Goal: Obtain resource: Obtain resource

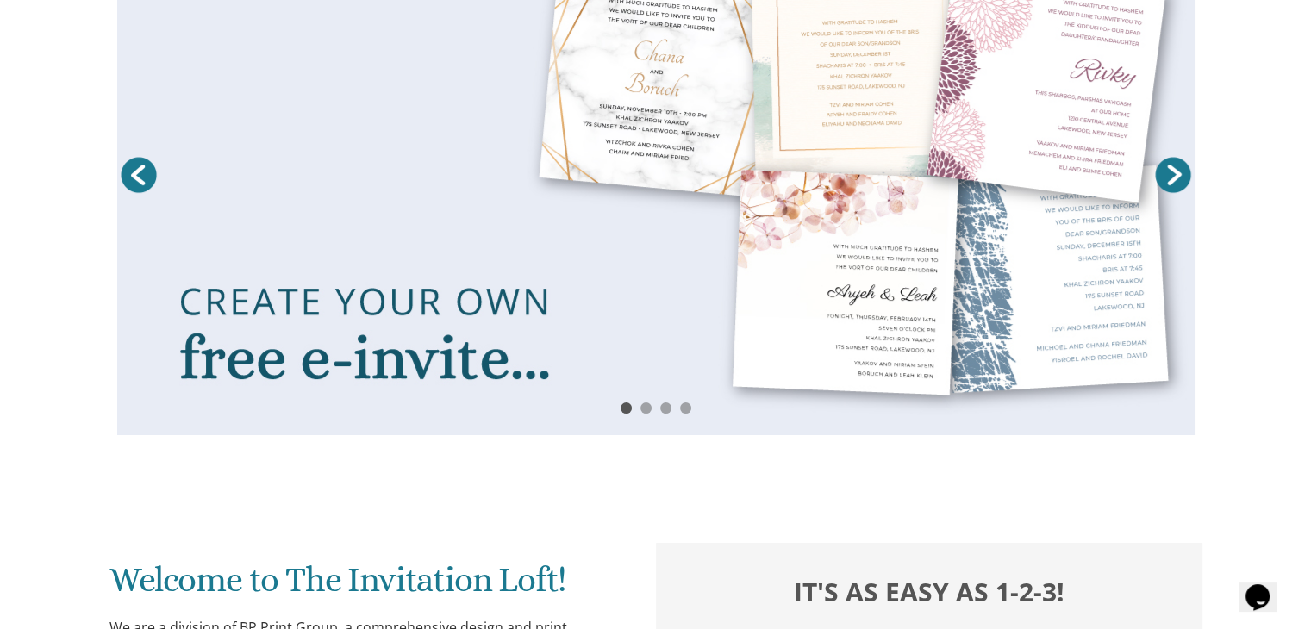
click at [1176, 170] on link "Next" at bounding box center [1173, 174] width 43 height 43
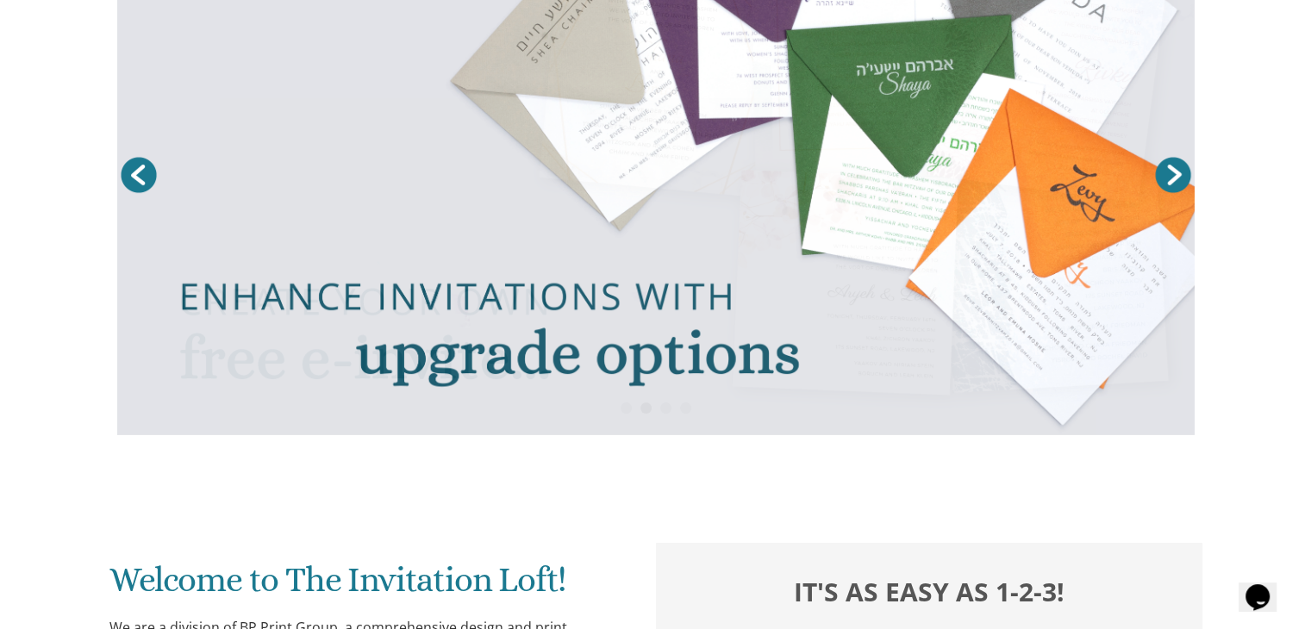
click at [1176, 170] on link "Next" at bounding box center [1173, 174] width 43 height 43
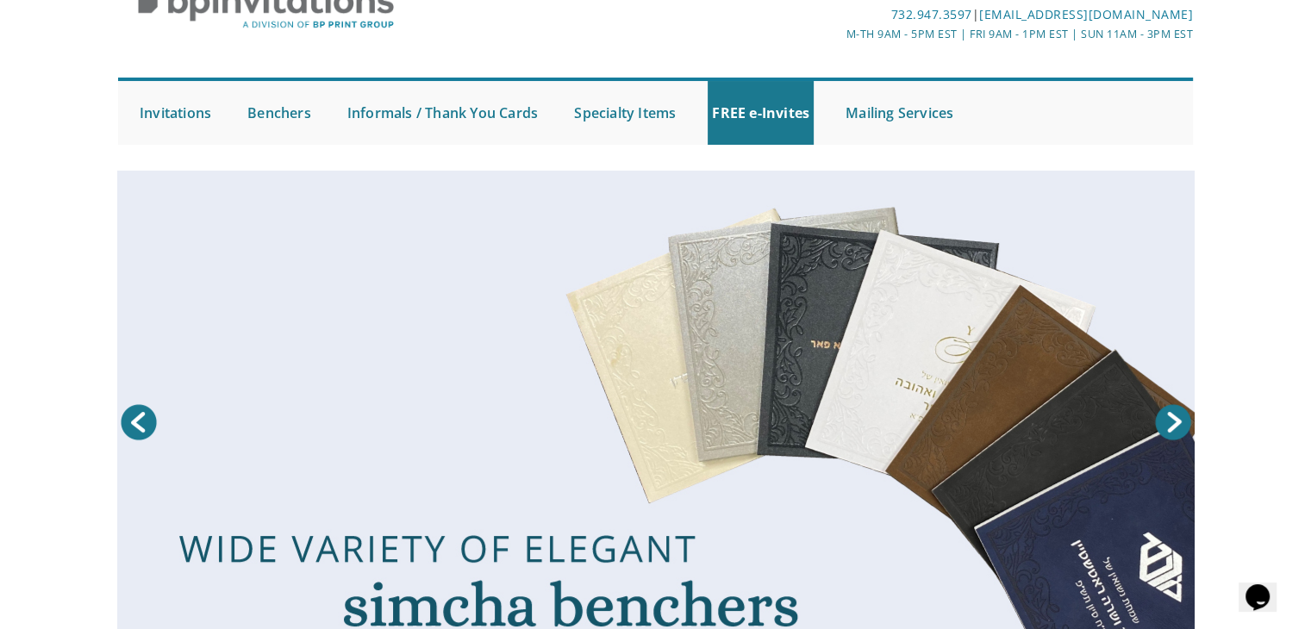
scroll to position [91, 0]
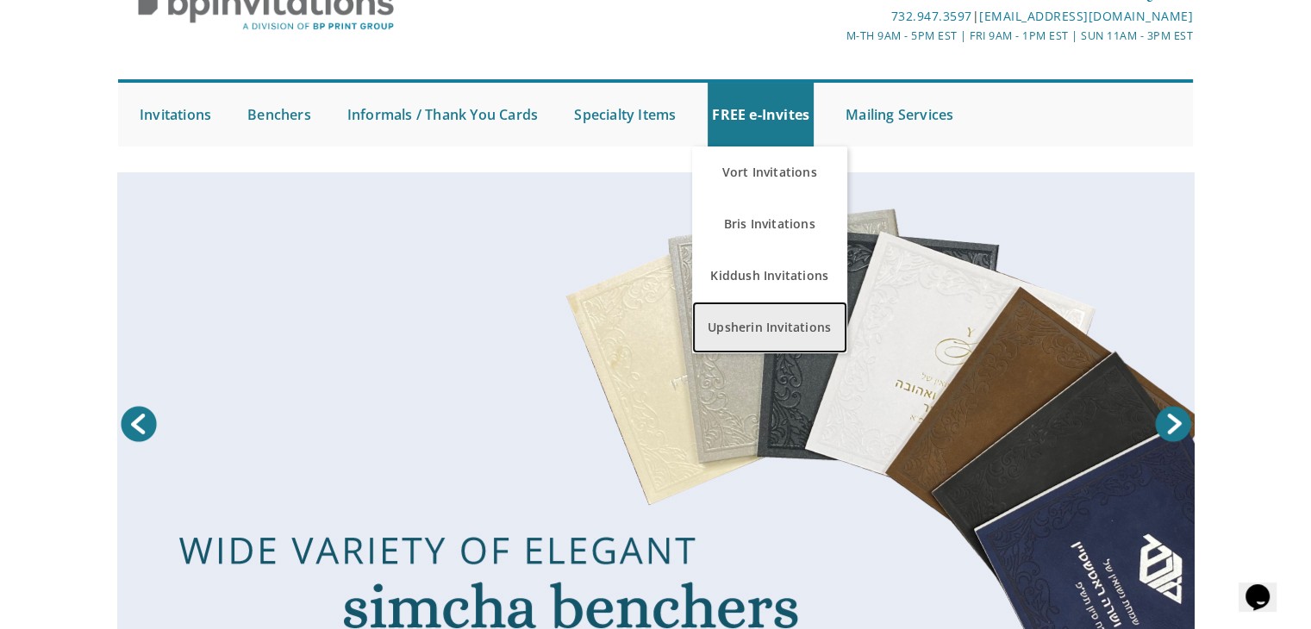
click at [779, 320] on link "Upsherin Invitations" at bounding box center [769, 328] width 155 height 52
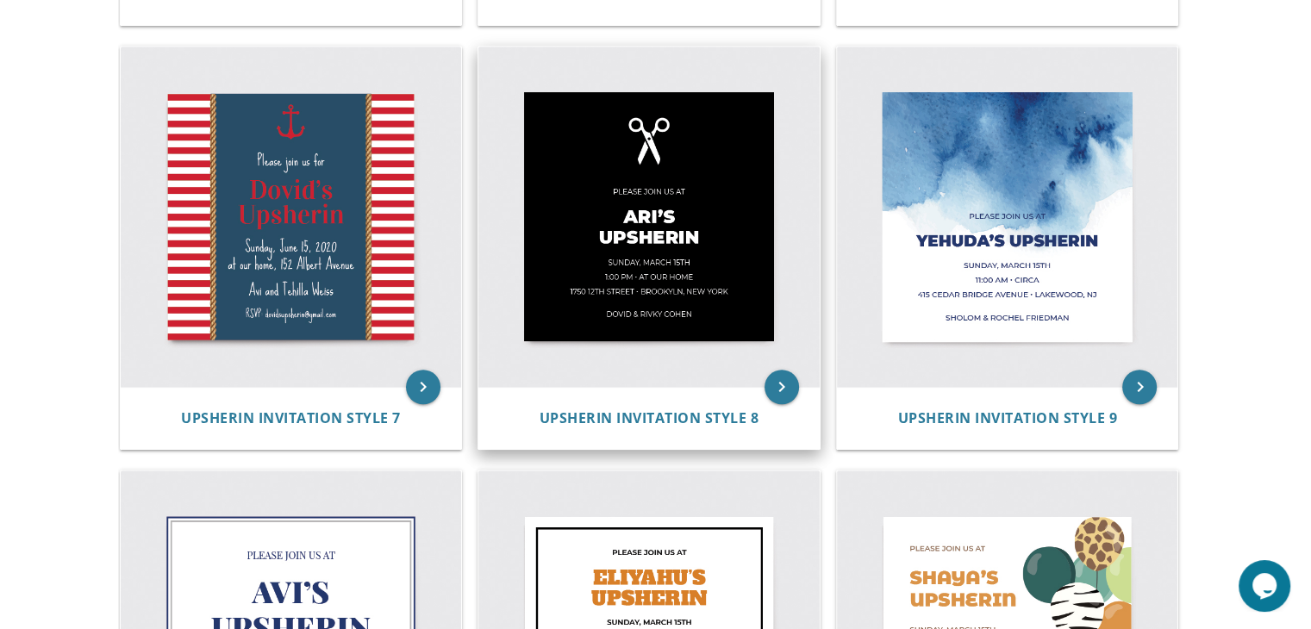
scroll to position [1090, 0]
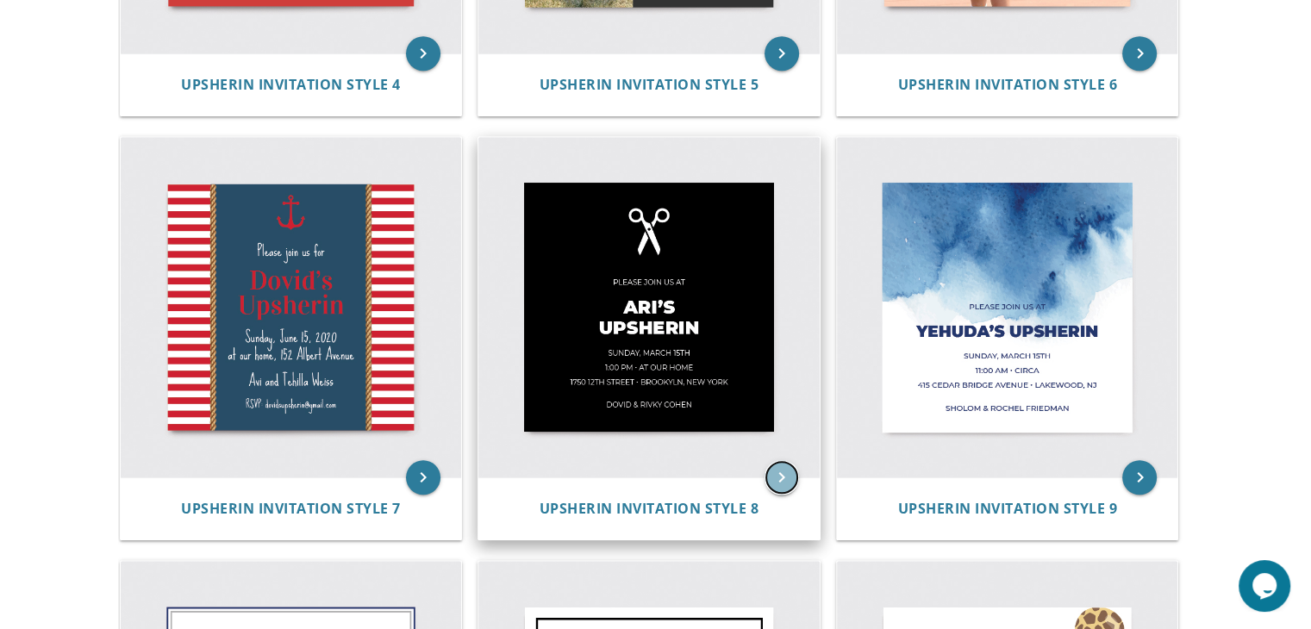
click at [790, 484] on icon "keyboard_arrow_right" at bounding box center [782, 477] width 34 height 34
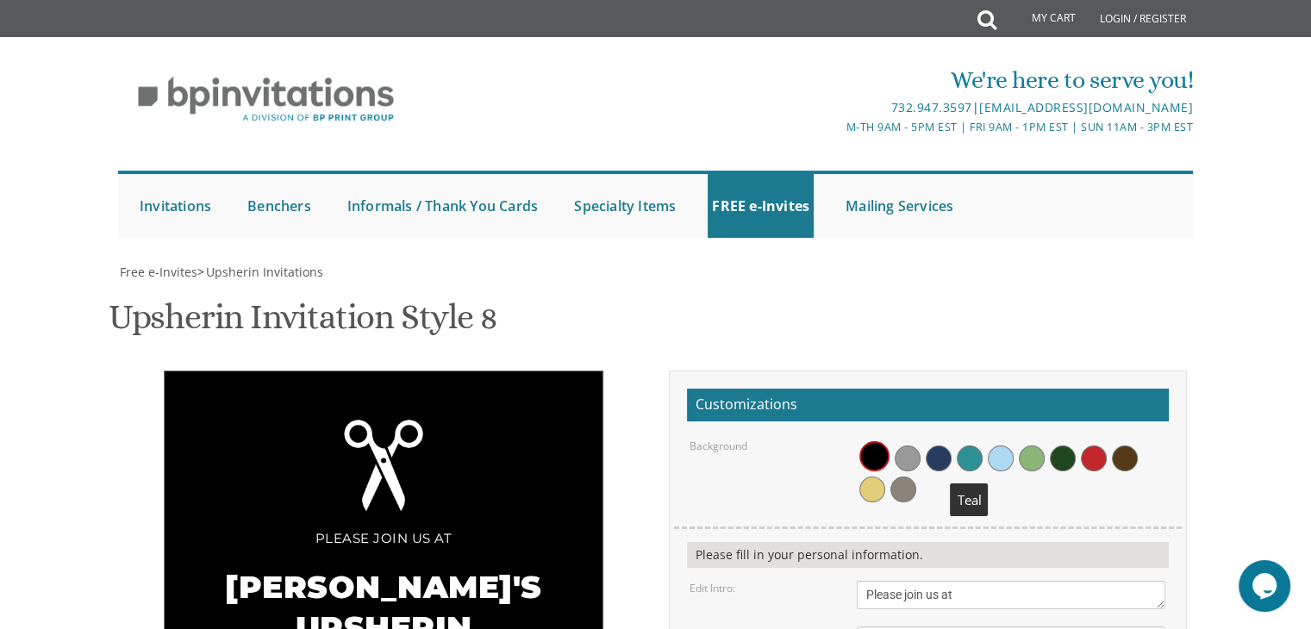
click at [973, 446] on span at bounding box center [970, 459] width 26 height 26
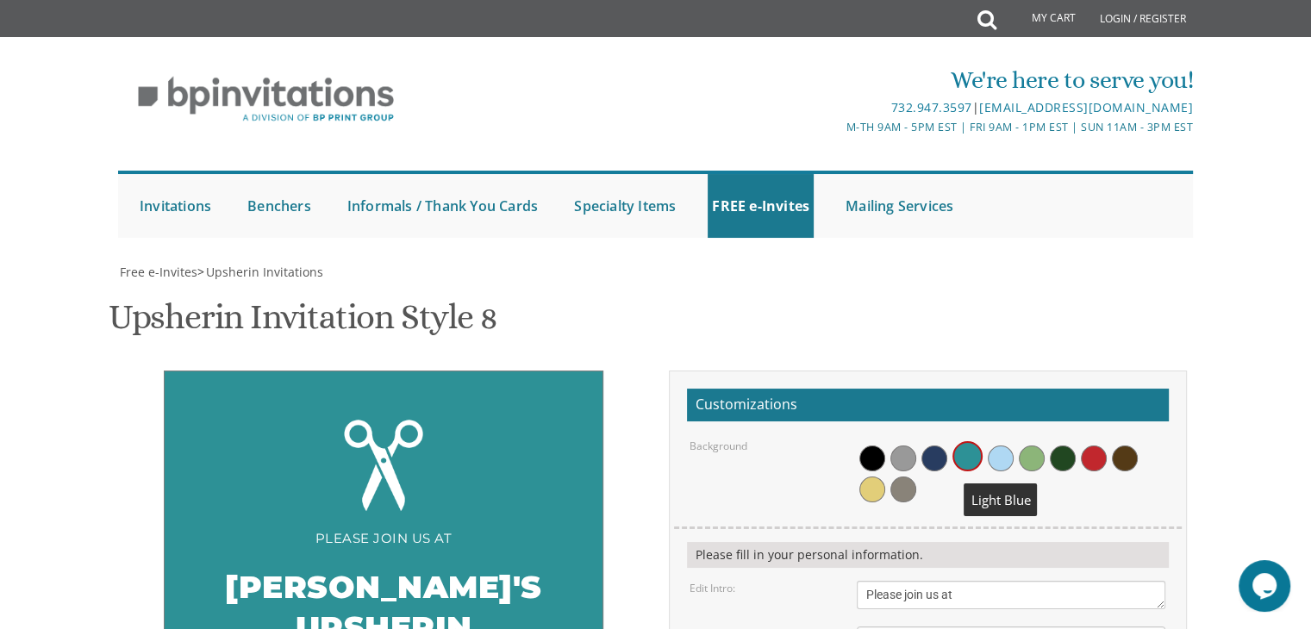
click at [991, 446] on span at bounding box center [1001, 459] width 26 height 26
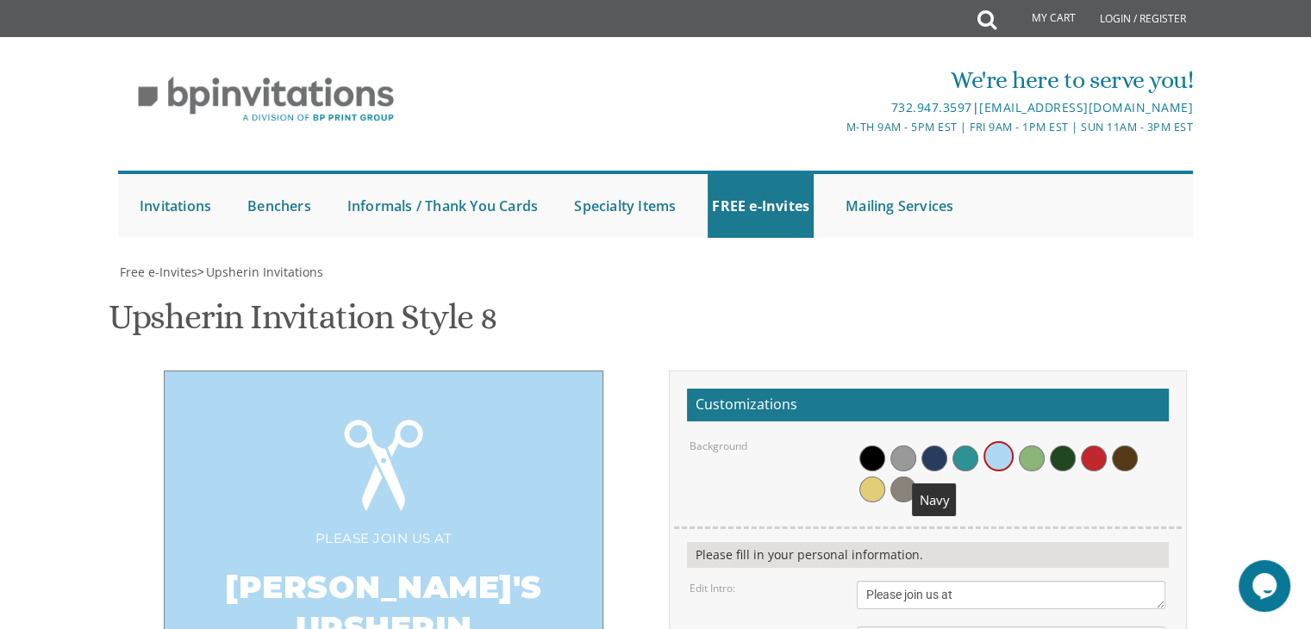
click at [934, 446] on span at bounding box center [935, 459] width 26 height 26
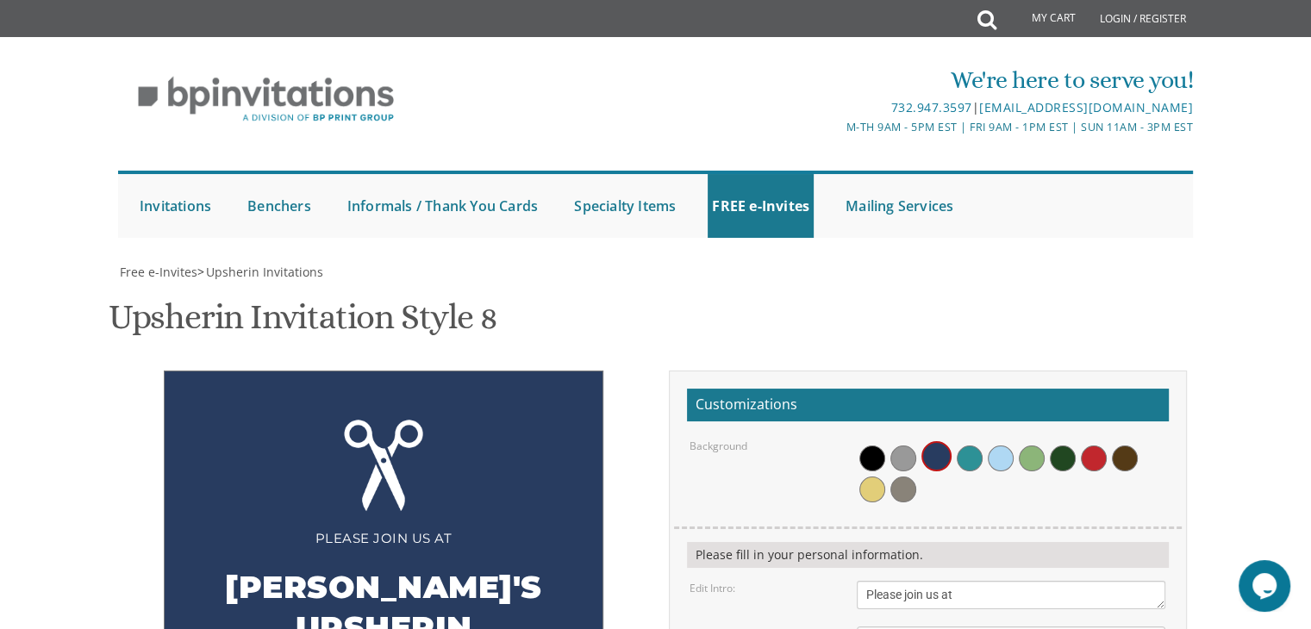
scroll to position [303, 0]
click at [998, 446] on span at bounding box center [1001, 459] width 26 height 26
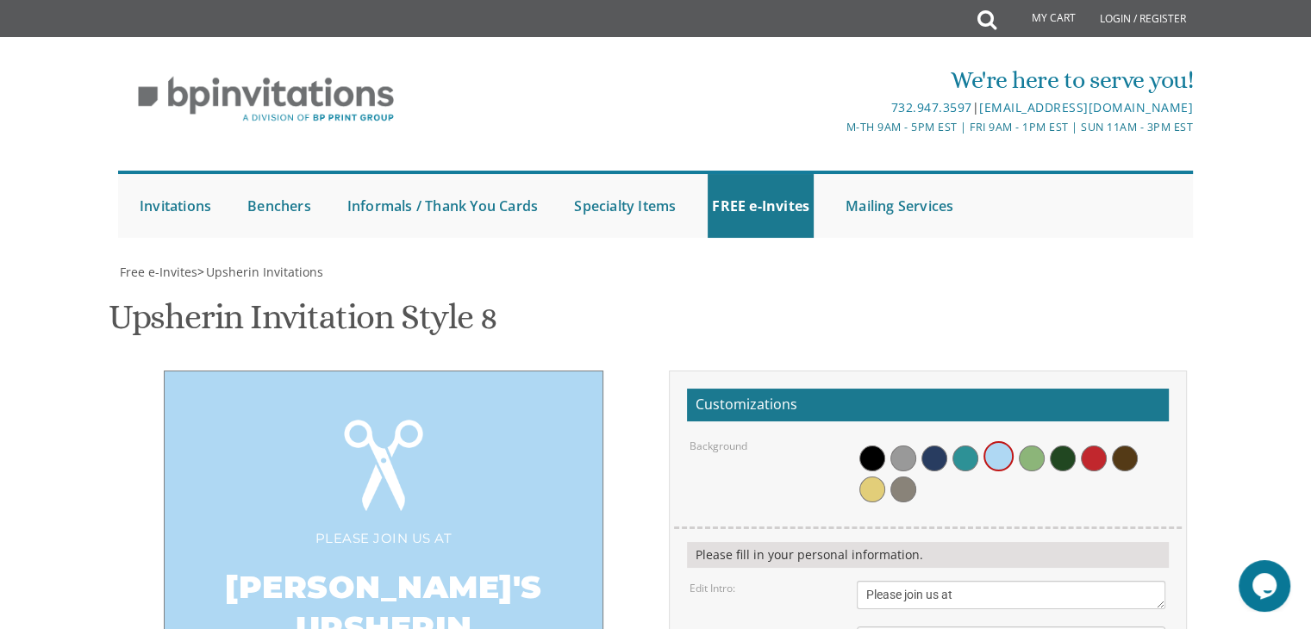
scroll to position [659, 0]
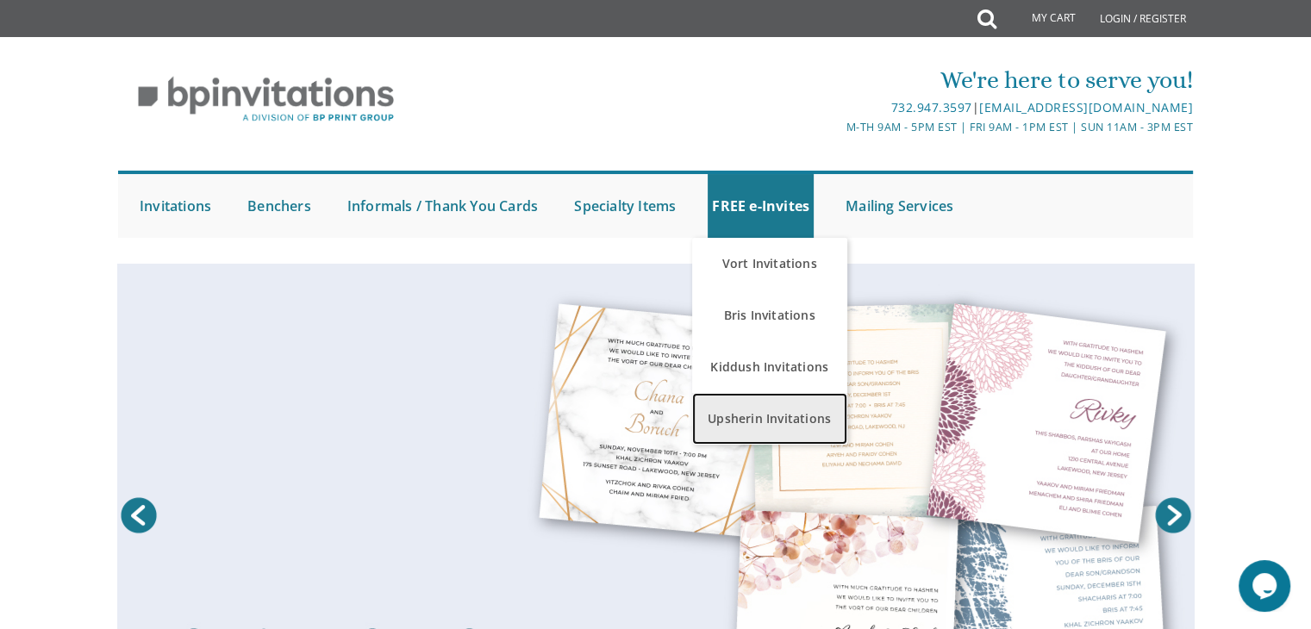
click at [737, 410] on link "Upsherin Invitations" at bounding box center [769, 419] width 155 height 52
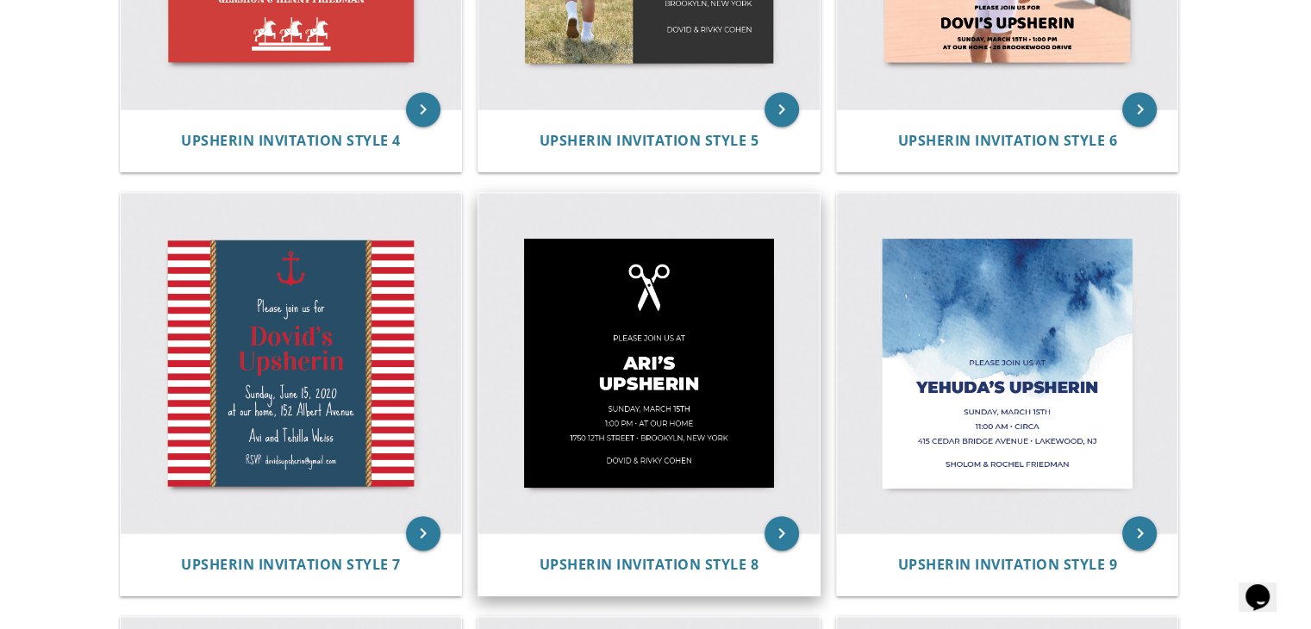
scroll to position [1035, 0]
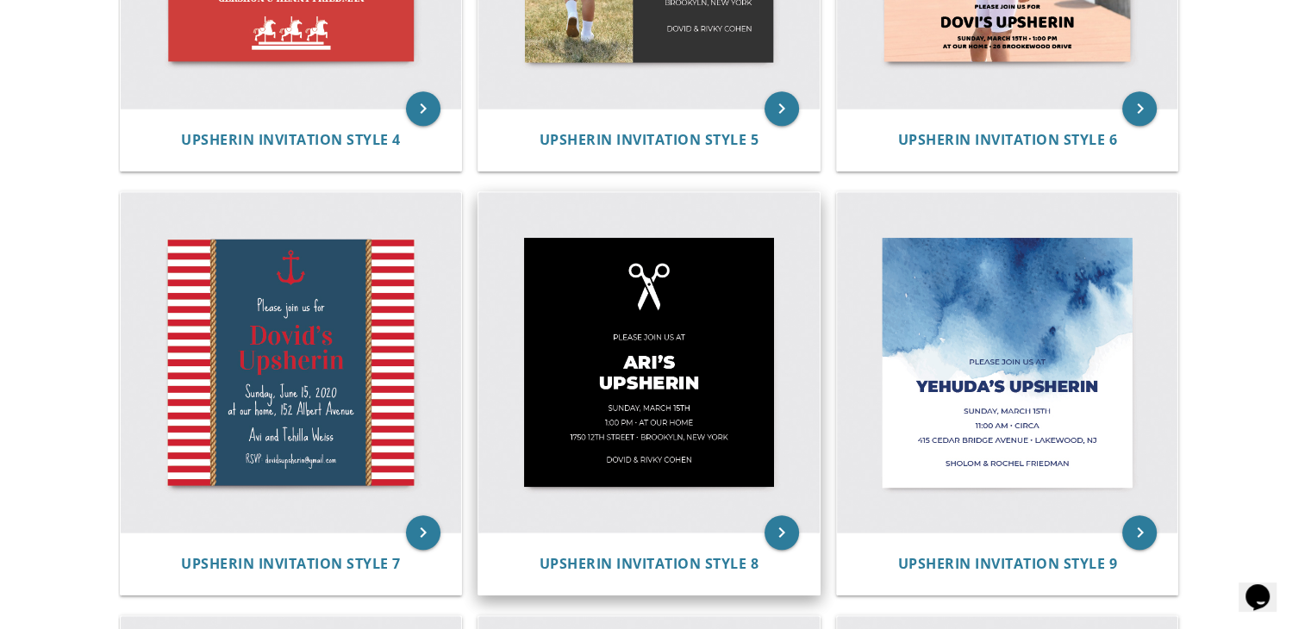
click at [695, 412] on img at bounding box center [649, 362] width 341 height 341
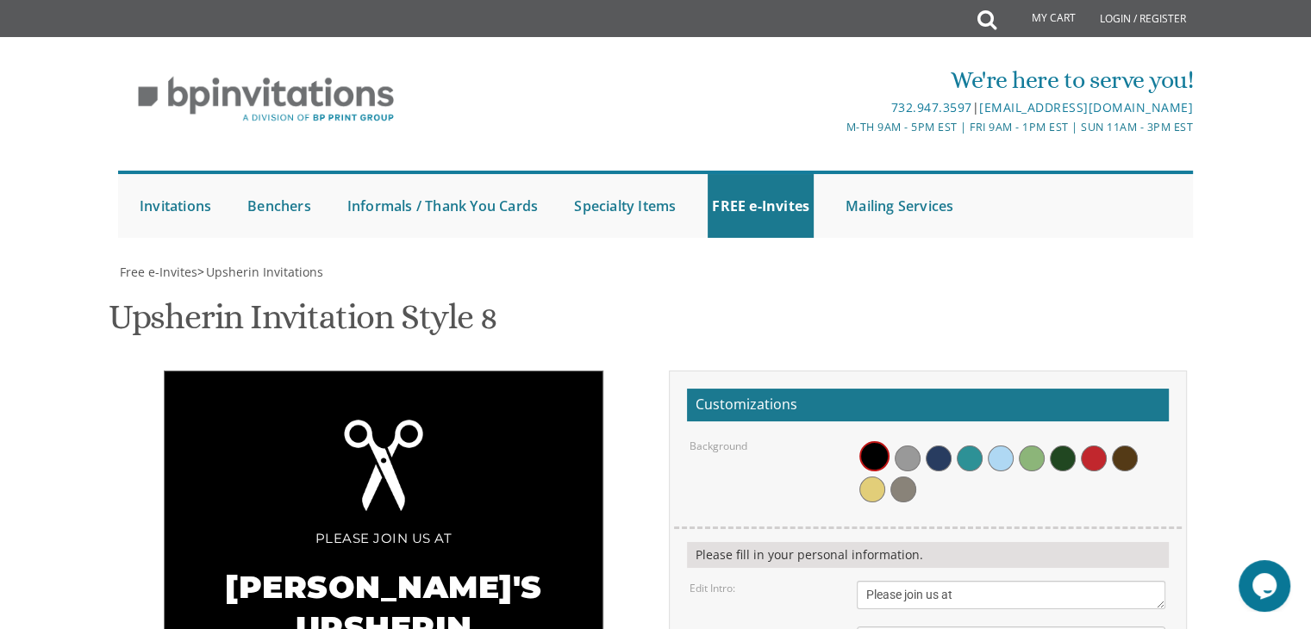
scroll to position [174, 0]
click at [967, 446] on span at bounding box center [970, 459] width 26 height 26
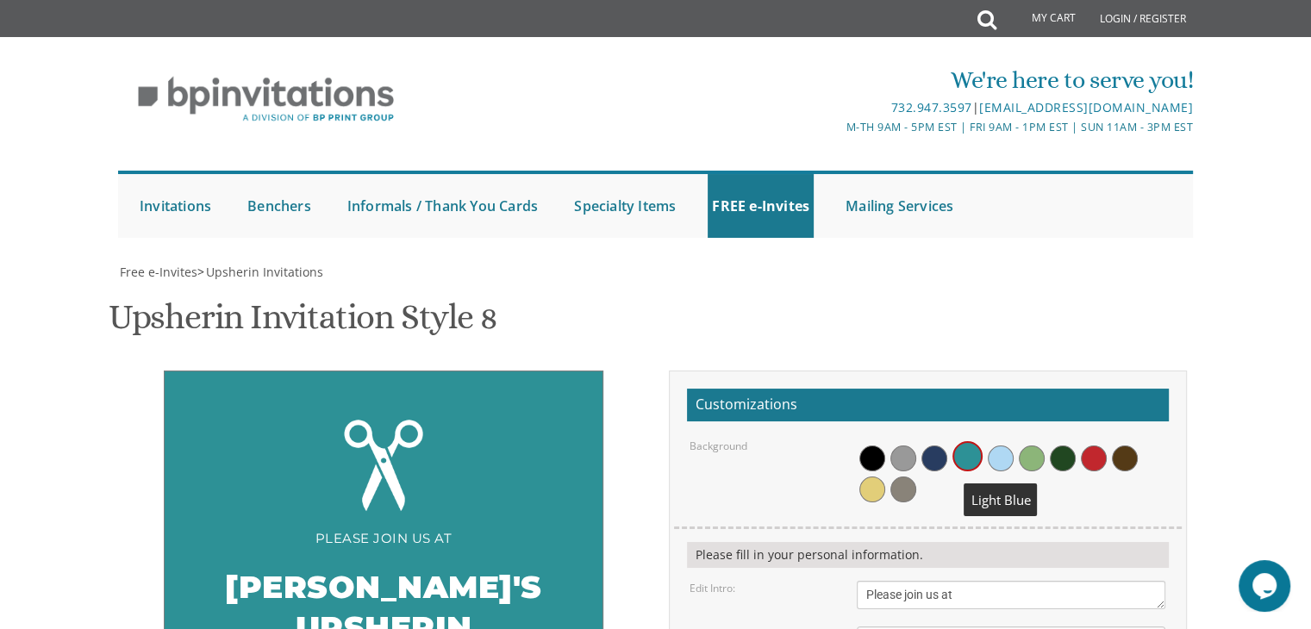
click at [1007, 446] on span at bounding box center [1001, 459] width 26 height 26
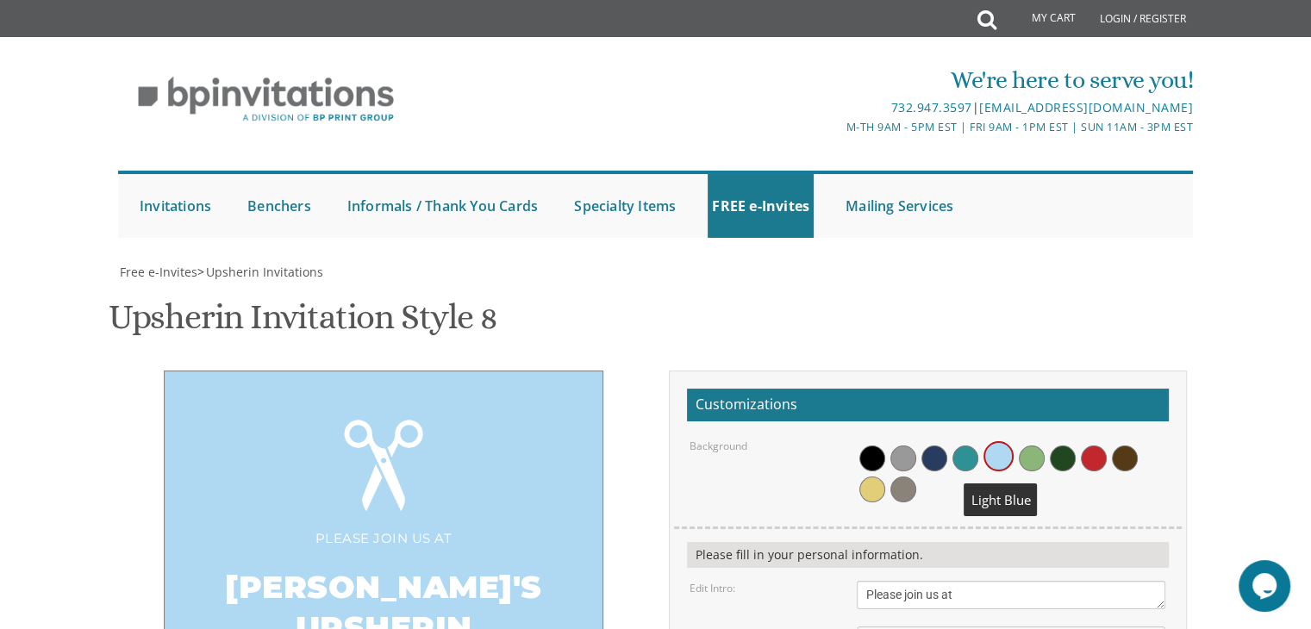
scroll to position [259, 0]
click at [930, 446] on span at bounding box center [935, 459] width 26 height 26
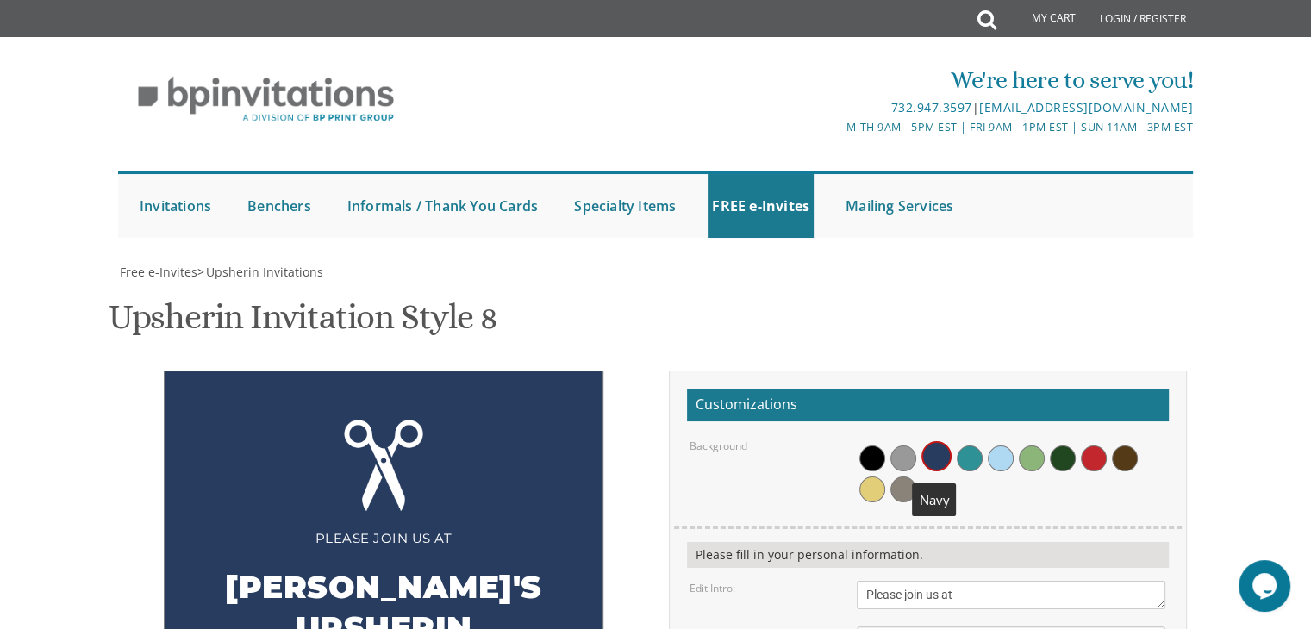
scroll to position [382, 0]
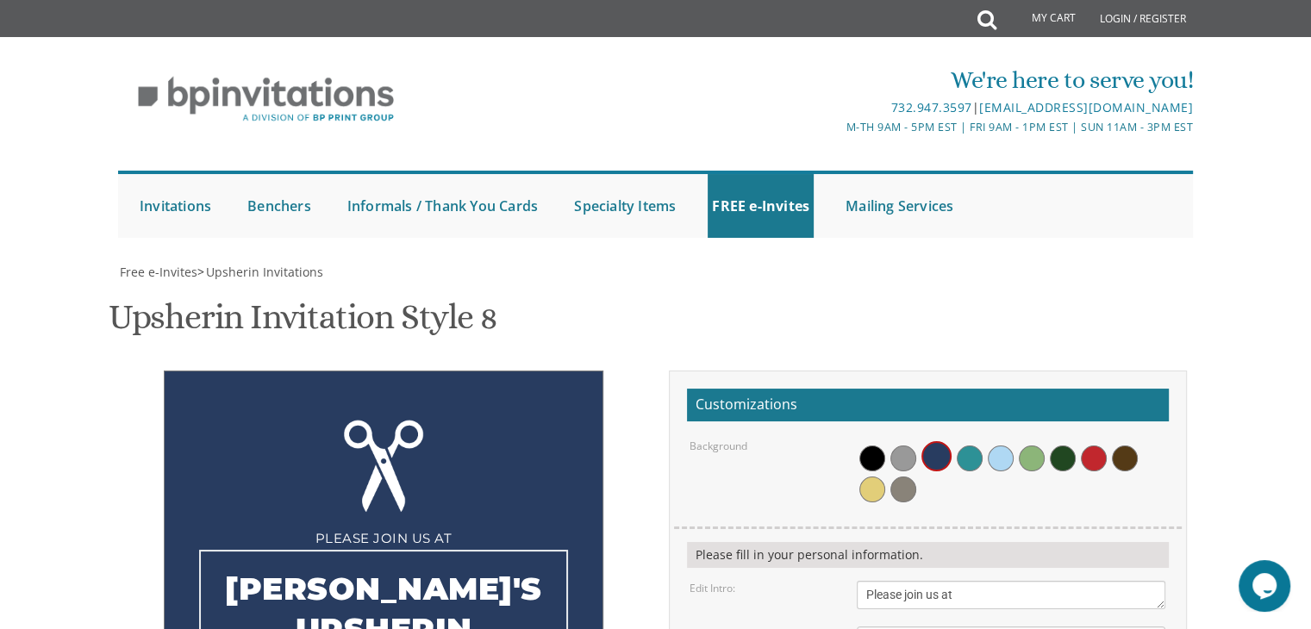
type textarea "[PERSON_NAME]`s Upsherin"
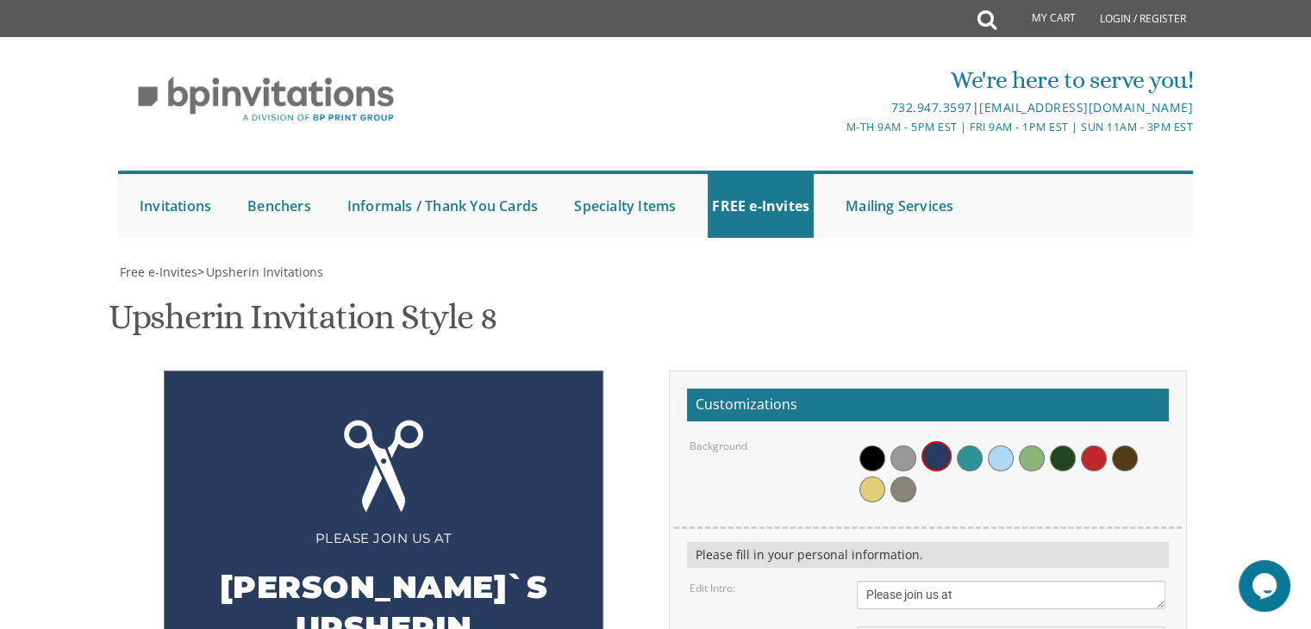
type textarea "[DATE] 1:30 pm • at our home [STREET_ADDRESS] • [GEOGRAPHIC_DATA], [US_STATE]"
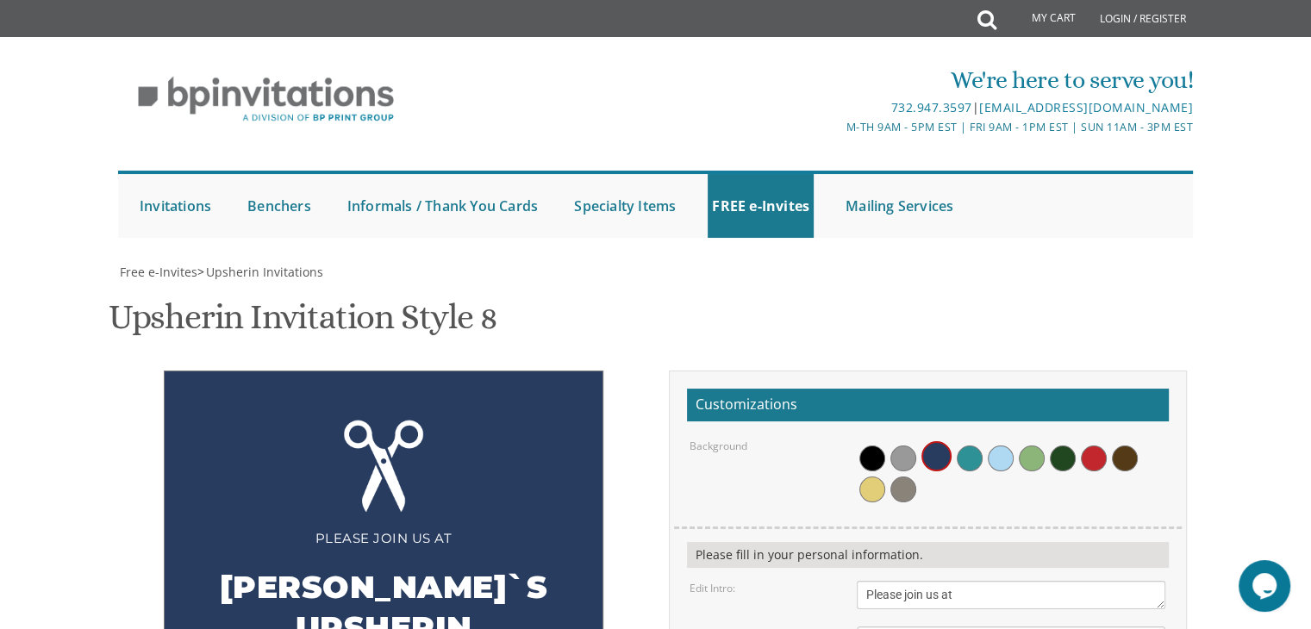
type textarea "[PERSON_NAME] and [PERSON_NAME]"
drag, startPoint x: 1090, startPoint y: 379, endPoint x: 856, endPoint y: 397, distance: 234.4
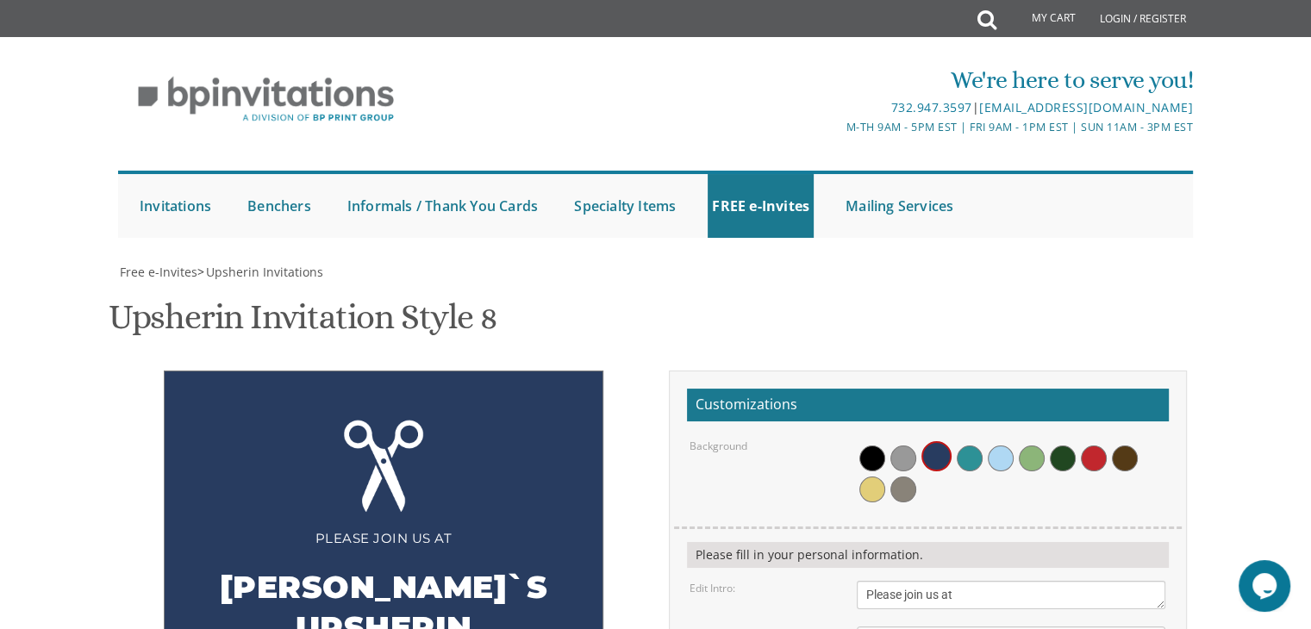
type textarea "[DATE] 1:30 pm • at our home [STREET_ADDRESS]"
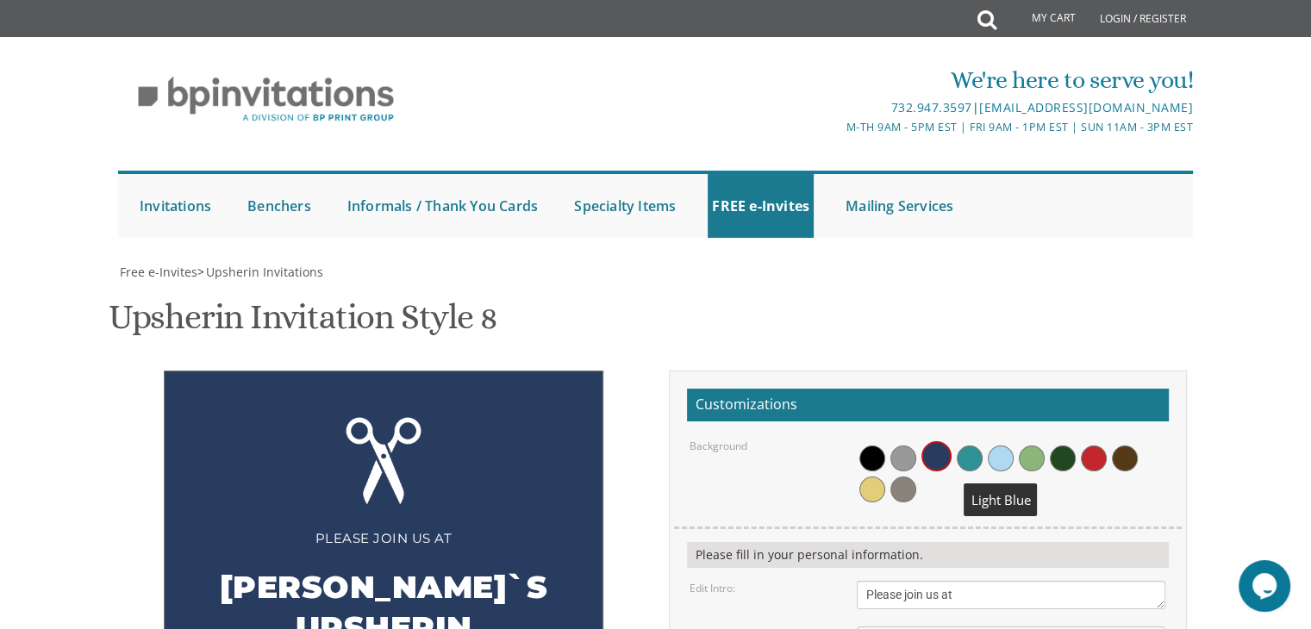
click at [995, 446] on span at bounding box center [1001, 459] width 26 height 26
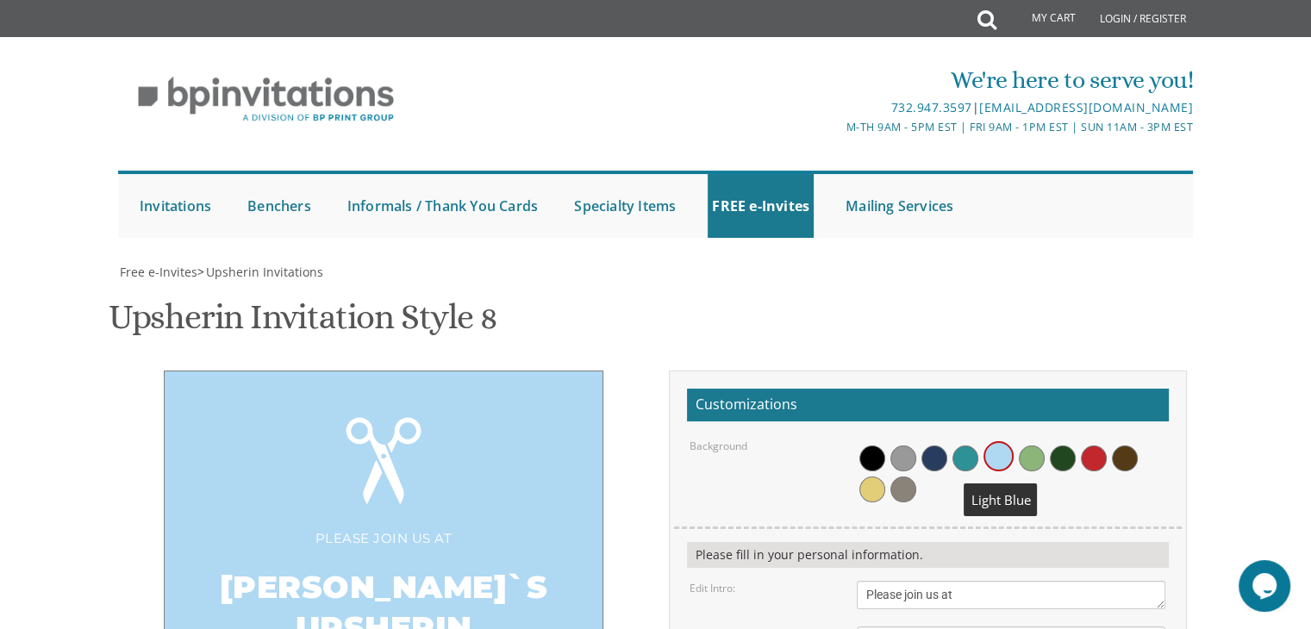
scroll to position [552, 0]
type input "[EMAIL_ADDRESS][DOMAIN_NAME]"
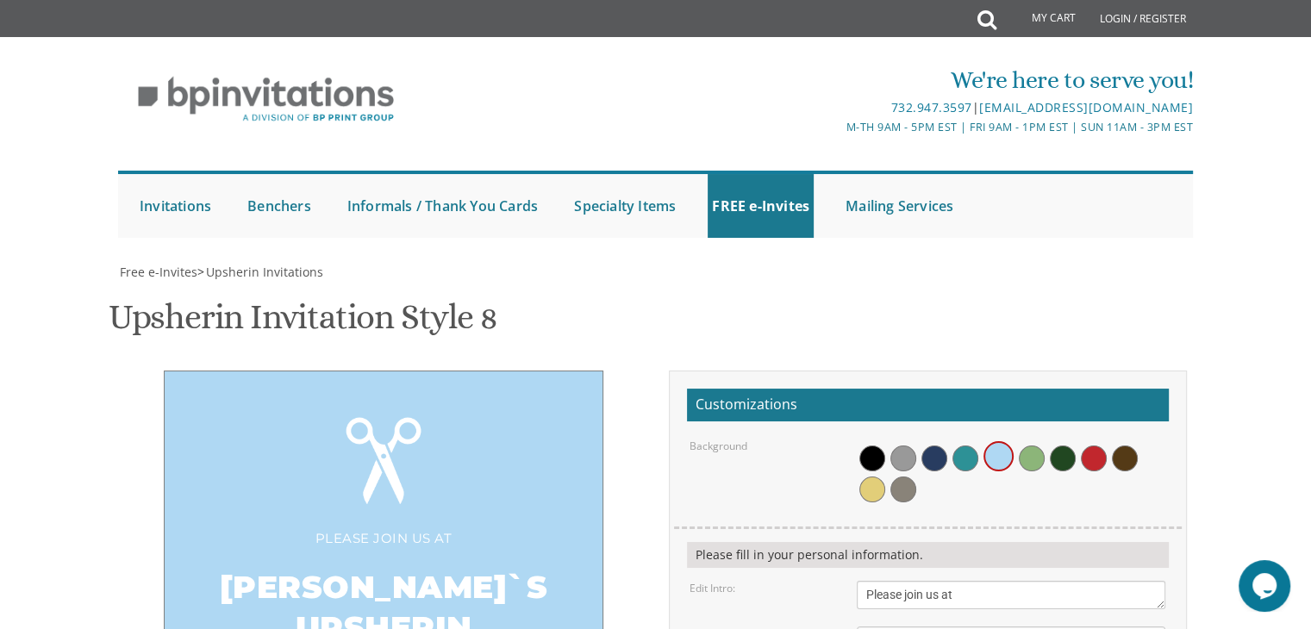
drag, startPoint x: 979, startPoint y: 339, endPoint x: 859, endPoint y: 333, distance: 120.9
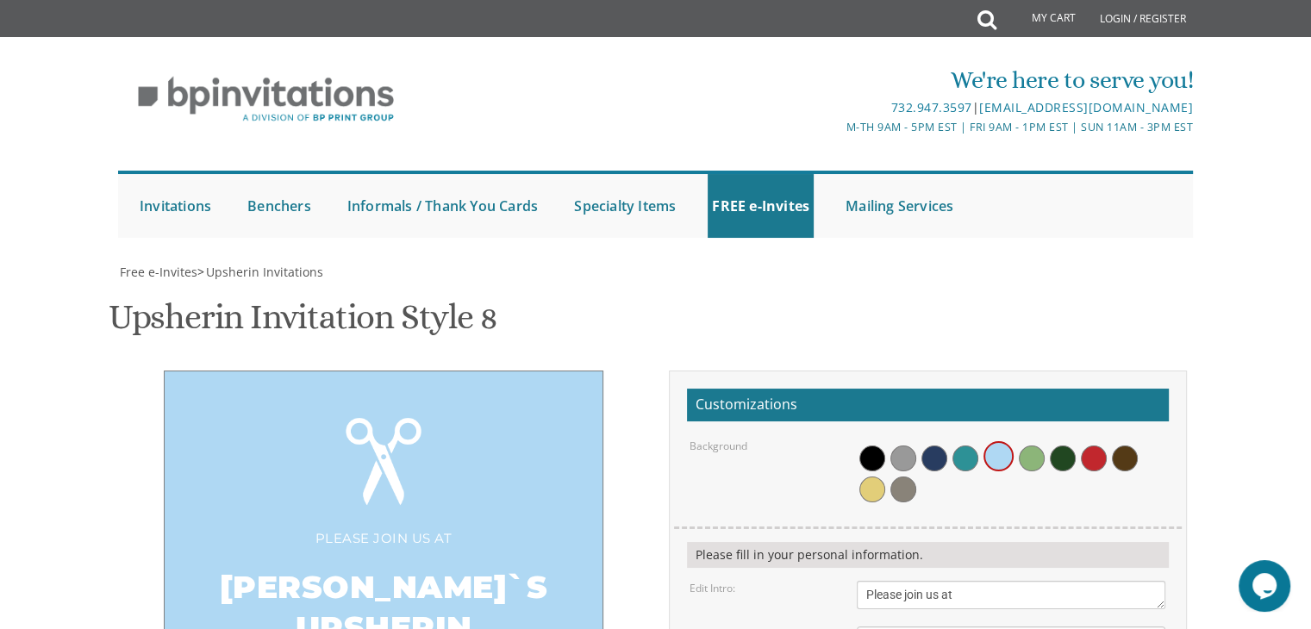
type textarea "[DATE] 1:30 pm • at our home [STREET_ADDRESS]"
